Goal: Check status: Check status

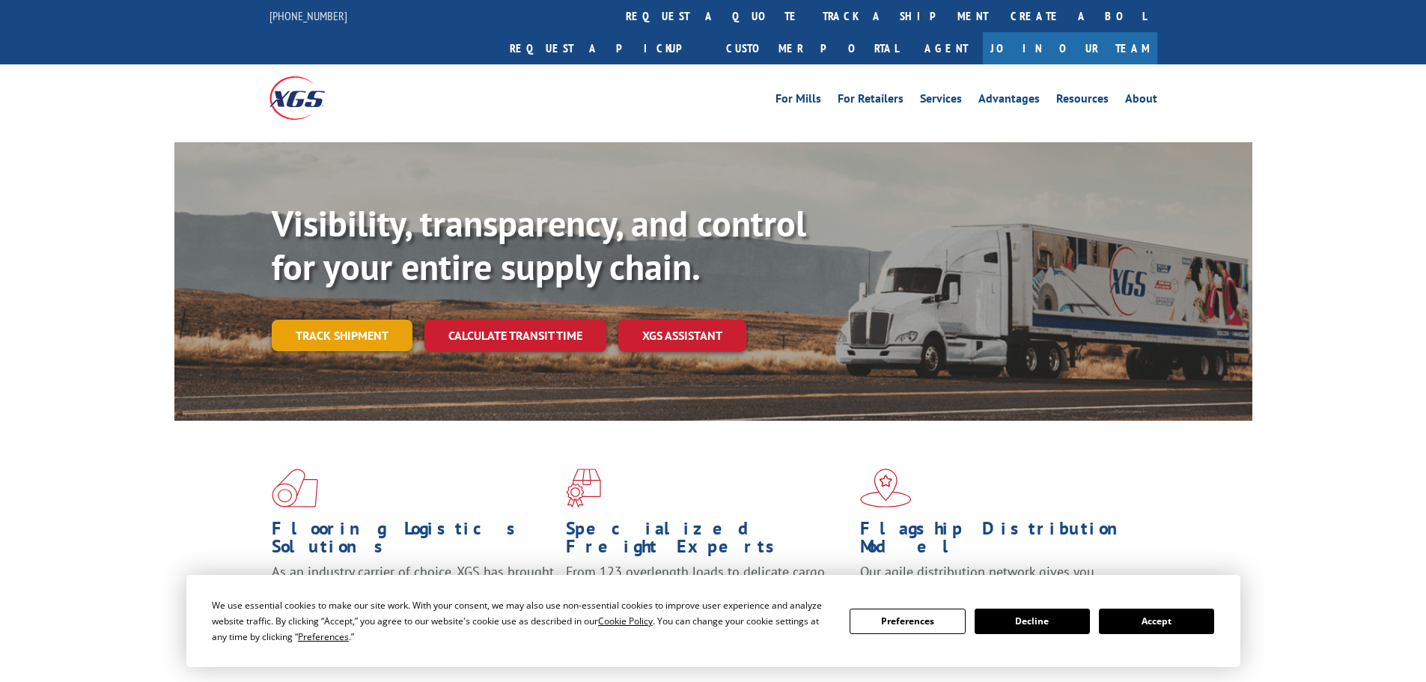
click at [341, 320] on link "Track shipment" at bounding box center [342, 335] width 141 height 31
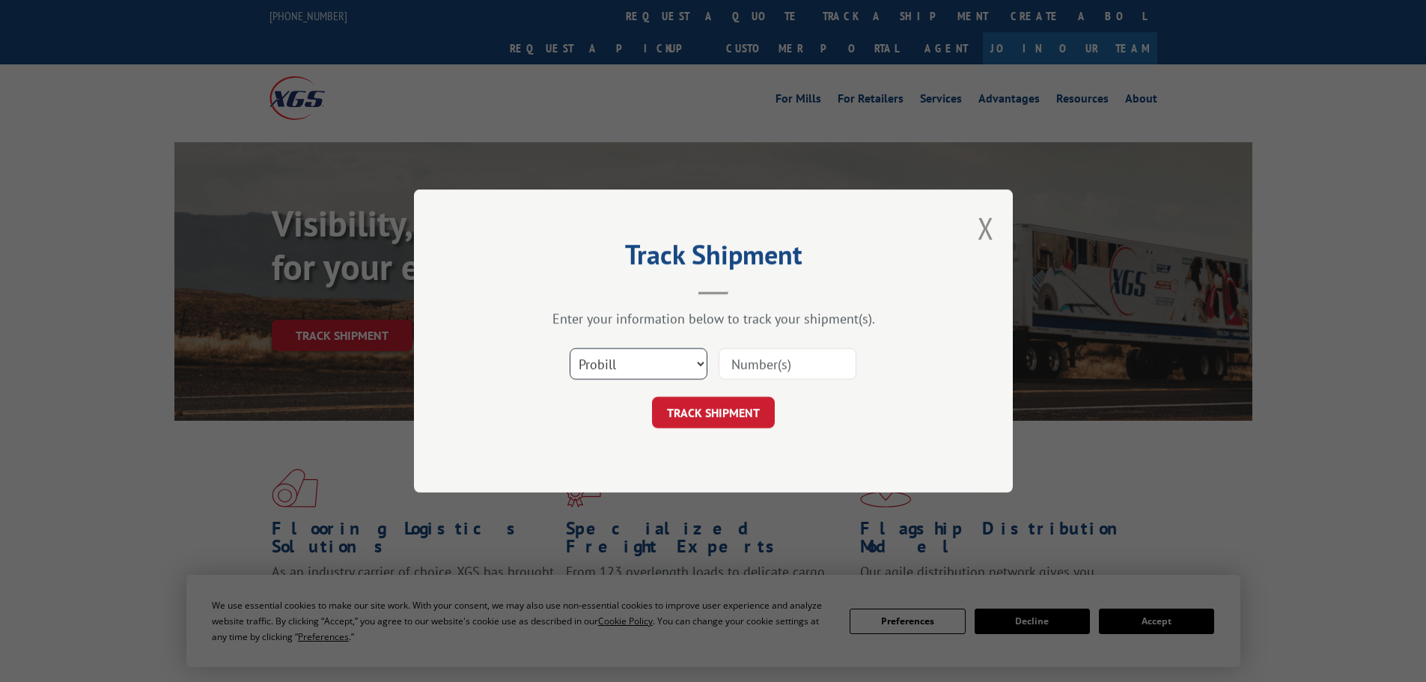
click at [685, 362] on select "Select category... Probill BOL PO" at bounding box center [639, 363] width 138 height 31
select select "bol"
click at [570, 348] on select "Select category... Probill BOL PO" at bounding box center [639, 363] width 138 height 31
click at [837, 356] on input at bounding box center [788, 363] width 138 height 31
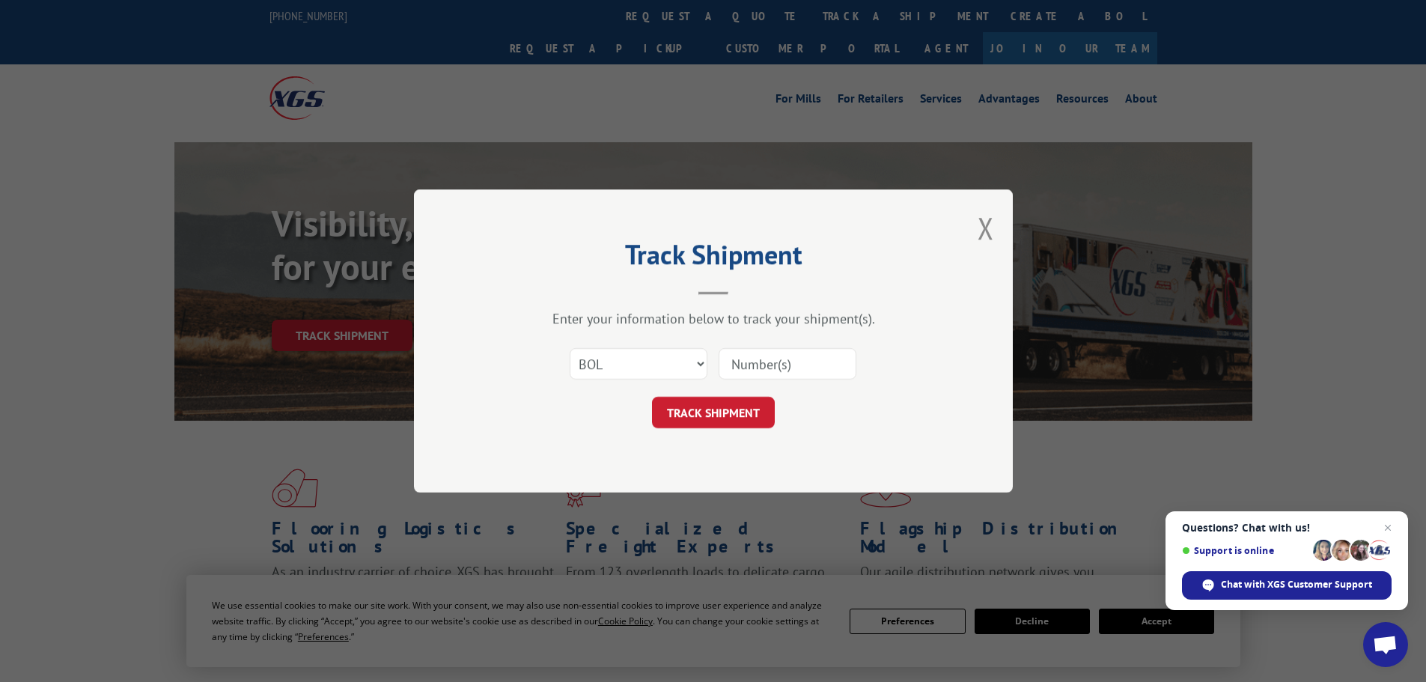
paste input "6006257"
type input "6006257"
click at [727, 416] on button "TRACK SHIPMENT" at bounding box center [713, 412] width 123 height 31
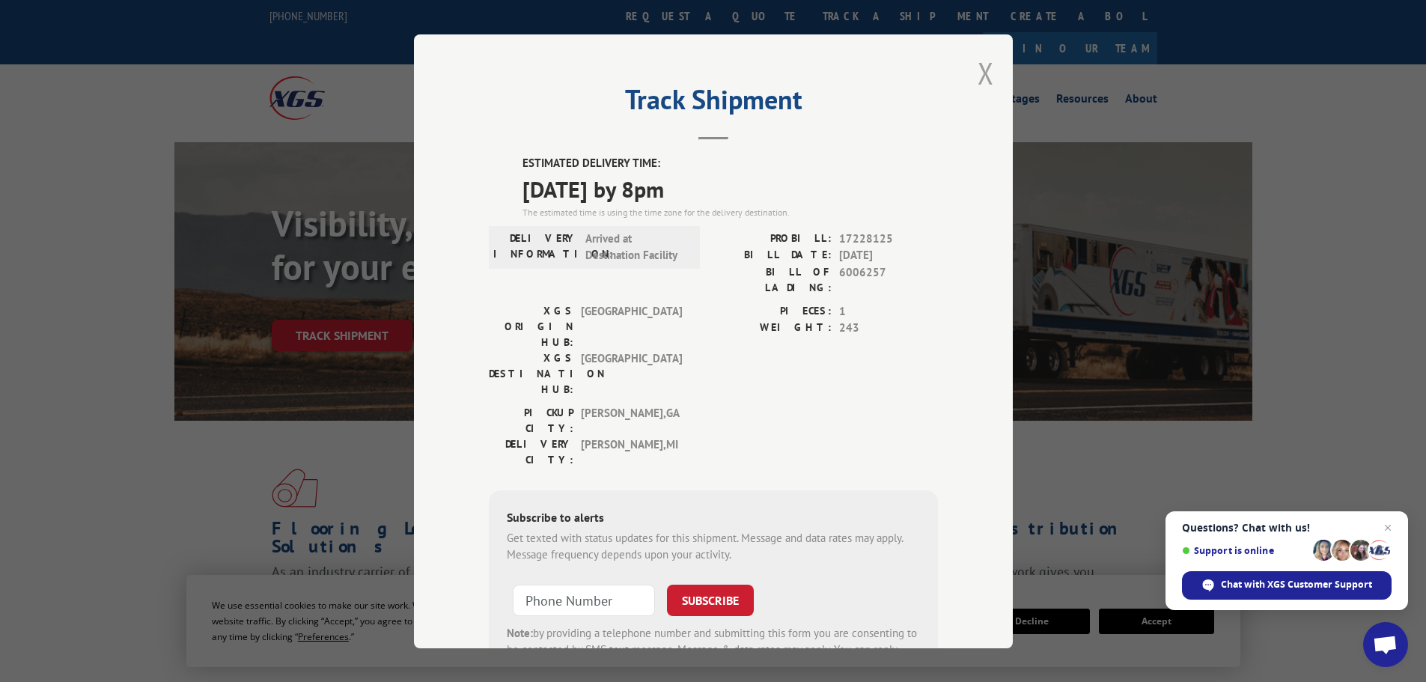
click at [980, 76] on button "Close modal" at bounding box center [986, 73] width 16 height 40
